Goal: Complete application form

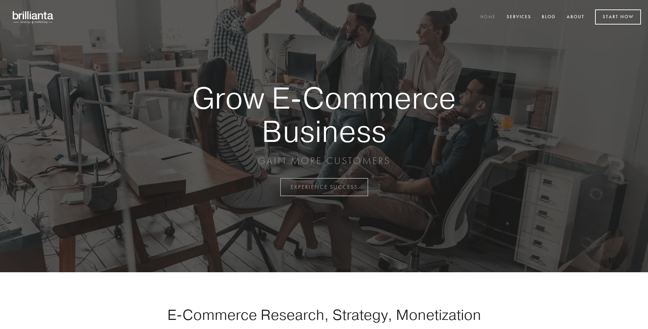
scroll to position [1838, 0]
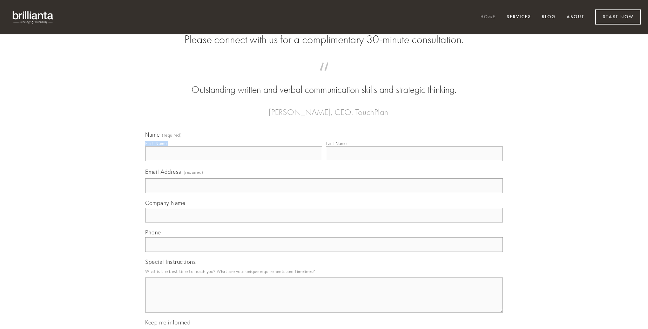
type input "[PERSON_NAME]"
click at [414, 161] on input "Last Name" at bounding box center [414, 154] width 177 height 15
type input "[PERSON_NAME]"
click at [324, 193] on input "Email Address (required)" at bounding box center [324, 185] width 358 height 15
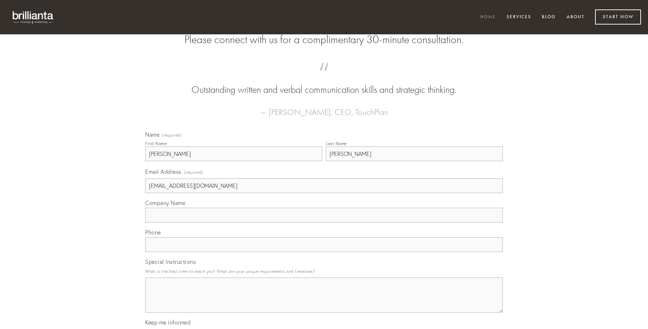
type input "[EMAIL_ADDRESS][DOMAIN_NAME]"
click at [324, 223] on input "Company Name" at bounding box center [324, 215] width 358 height 15
type input "acidus"
click at [324, 252] on input "text" at bounding box center [324, 244] width 358 height 15
click at [324, 301] on textarea "Special Instructions" at bounding box center [324, 295] width 358 height 35
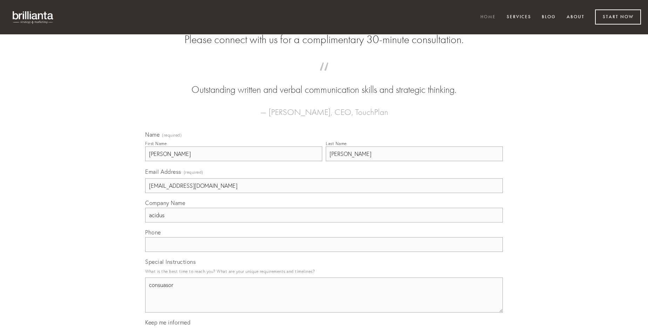
type textarea "consuasor"
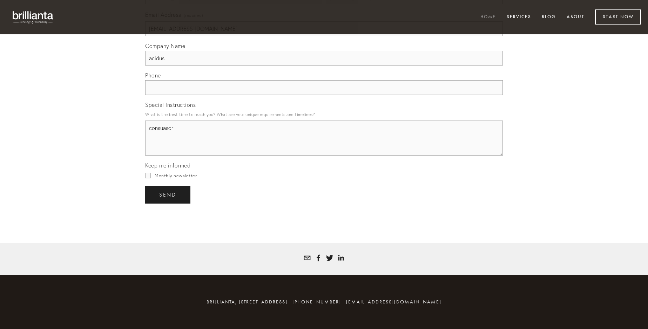
click at [168, 195] on span "send" at bounding box center [167, 195] width 17 height 6
